Goal: Information Seeking & Learning: Learn about a topic

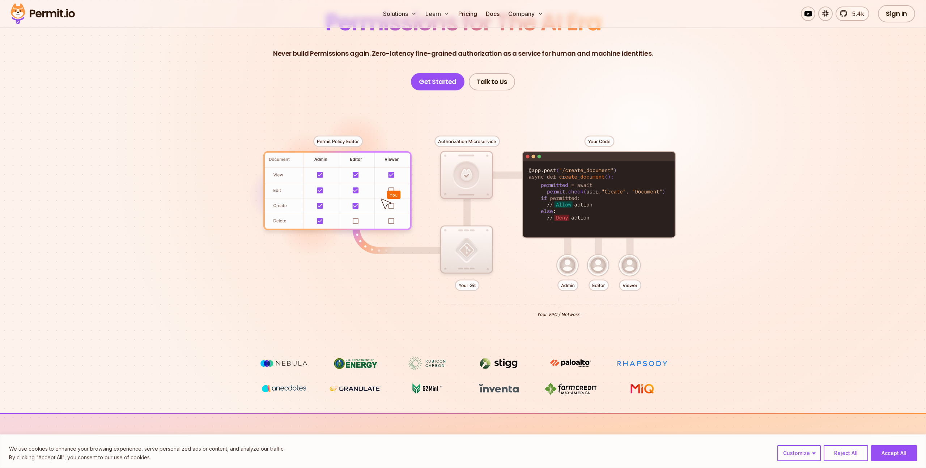
scroll to position [91, 0]
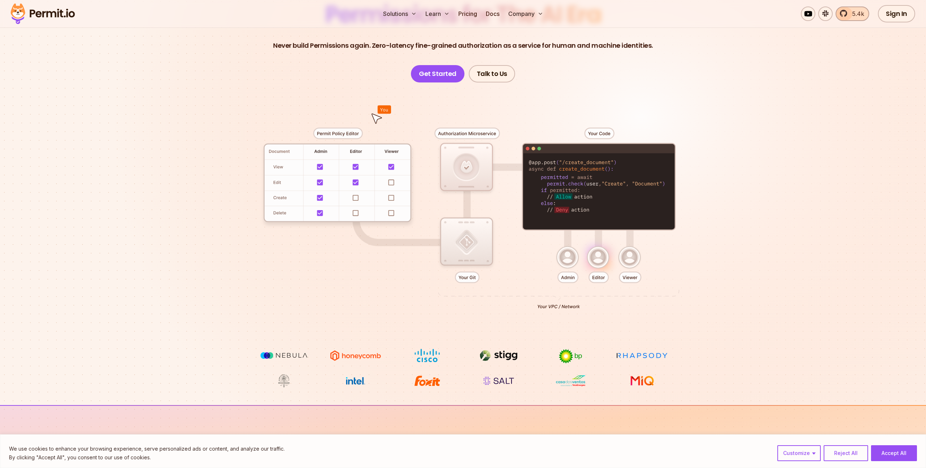
click at [849, 12] on span "5.4k" at bounding box center [856, 13] width 16 height 9
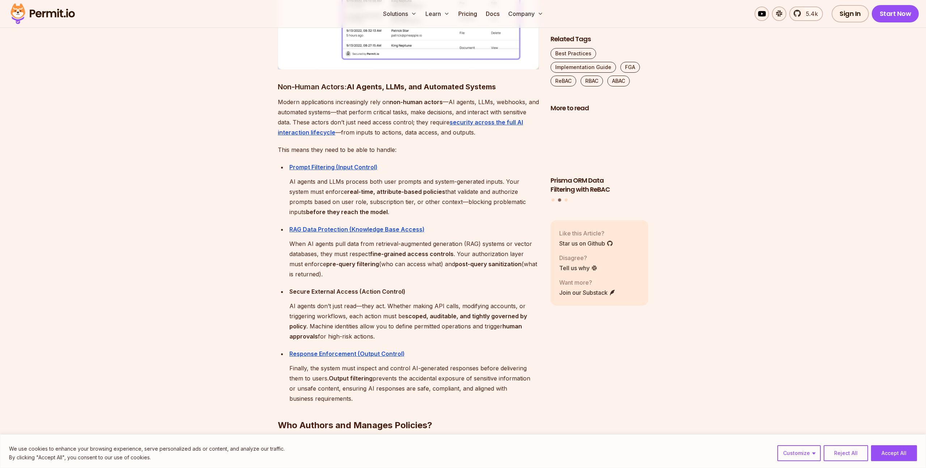
scroll to position [3196, 0]
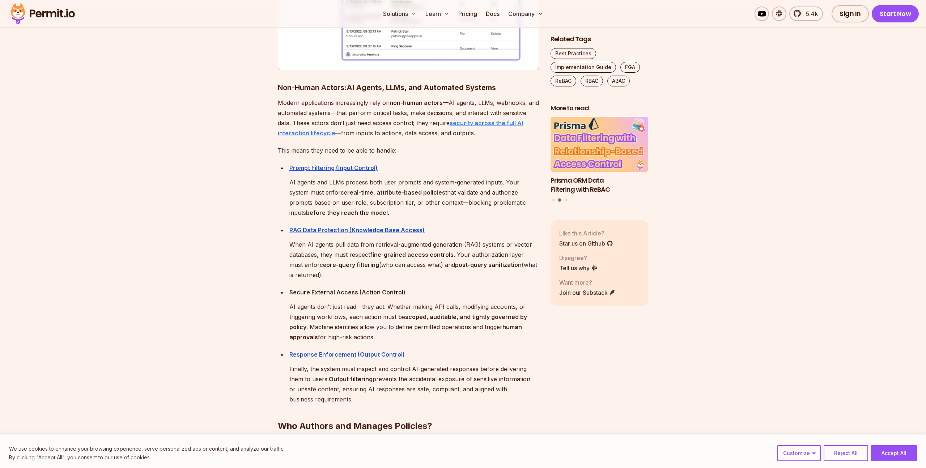
click at [323, 119] on strong "security across the full AI interaction lifecycle" at bounding box center [400, 127] width 245 height 17
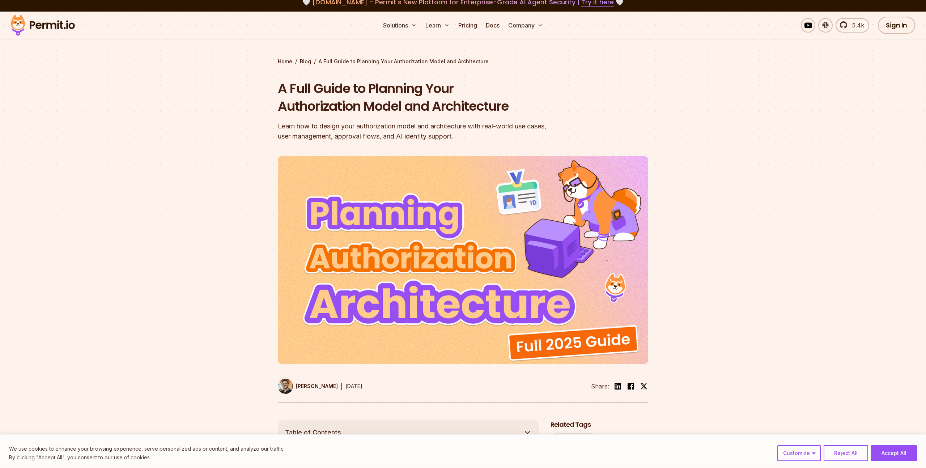
scroll to position [0, 0]
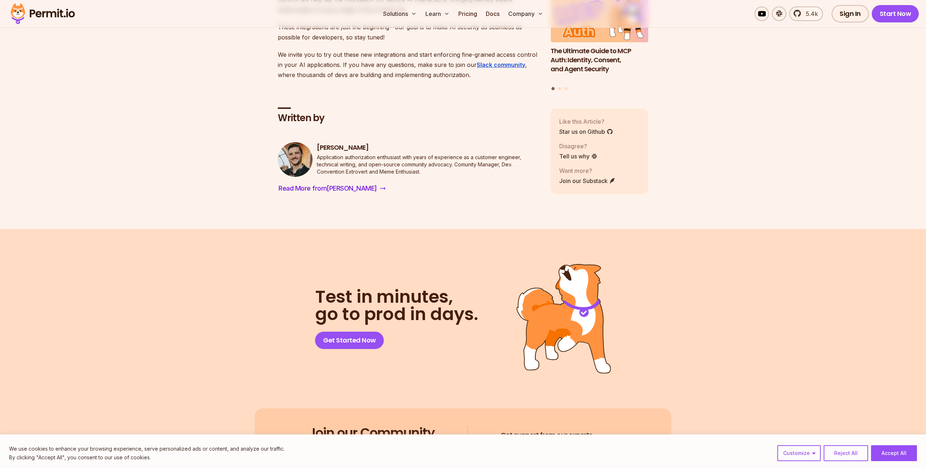
scroll to position [3961, 0]
